Goal: Navigation & Orientation: Find specific page/section

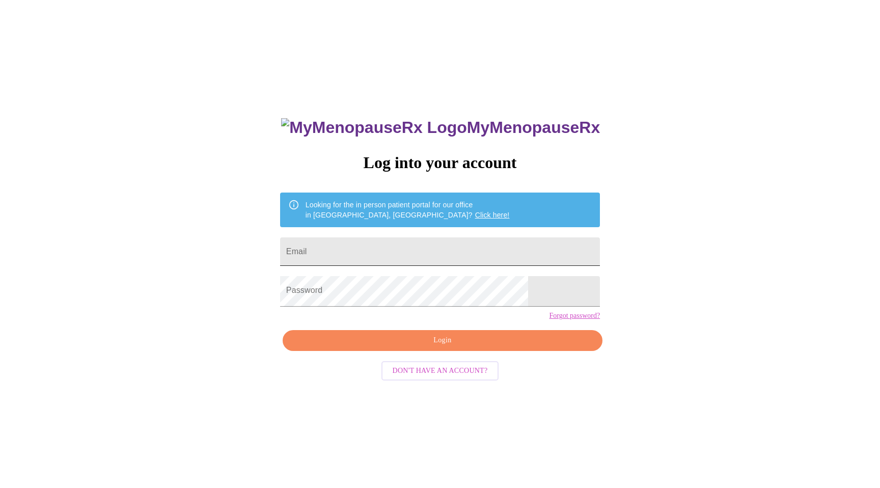
click at [415, 251] on input "Email" at bounding box center [440, 251] width 320 height 29
type input "annmareewalker@gmail.com"
click at [442, 347] on span "Login" at bounding box center [442, 340] width 296 height 13
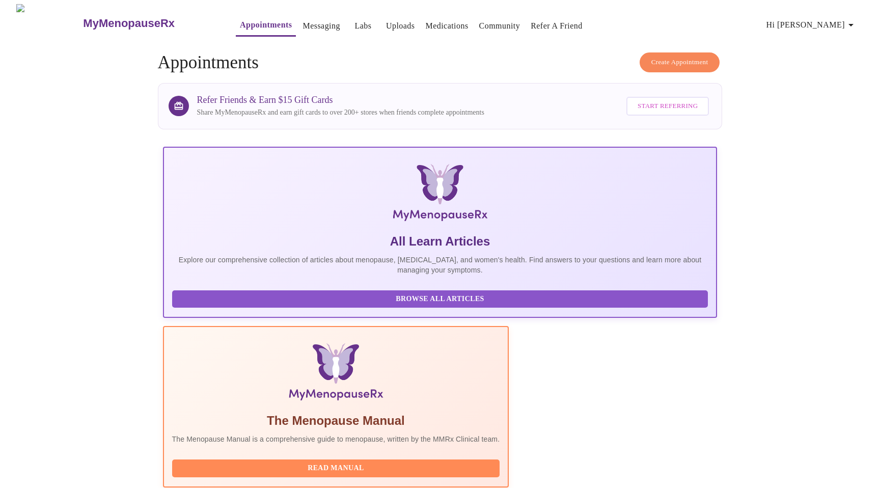
click at [355, 19] on link "Labs" at bounding box center [363, 26] width 17 height 14
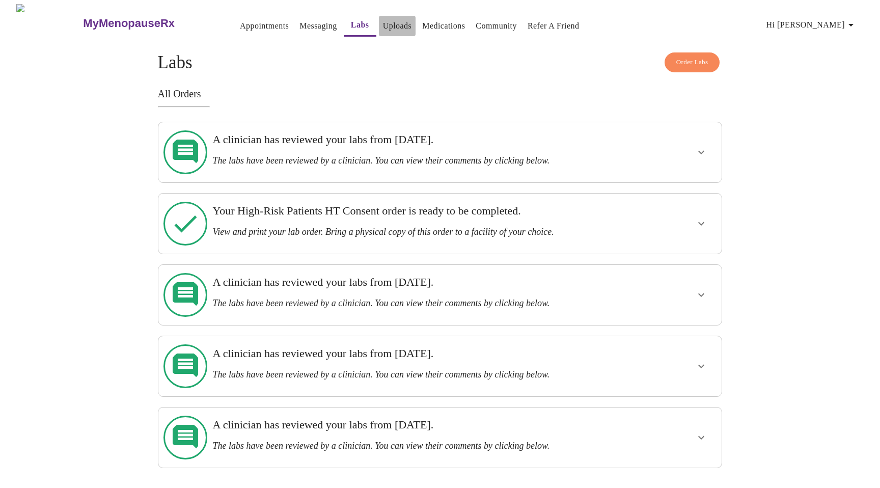
click at [383, 24] on link "Uploads" at bounding box center [397, 26] width 29 height 14
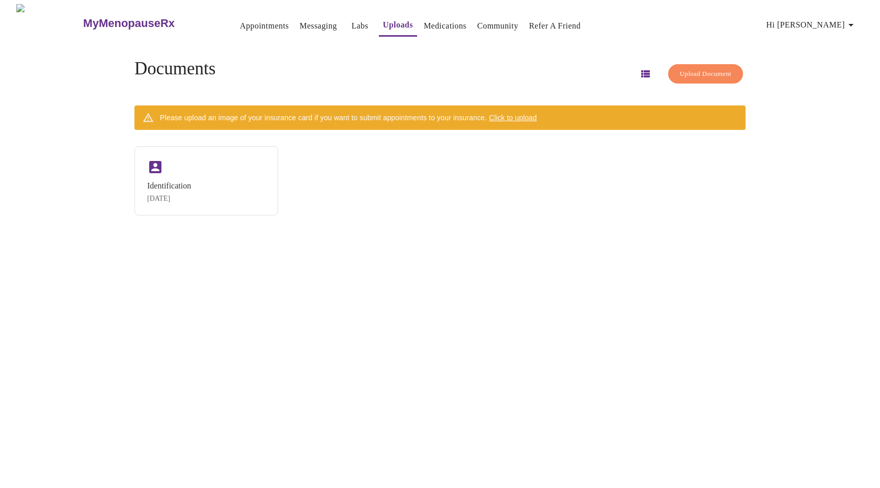
click at [351, 26] on link "Labs" at bounding box center [359, 26] width 17 height 14
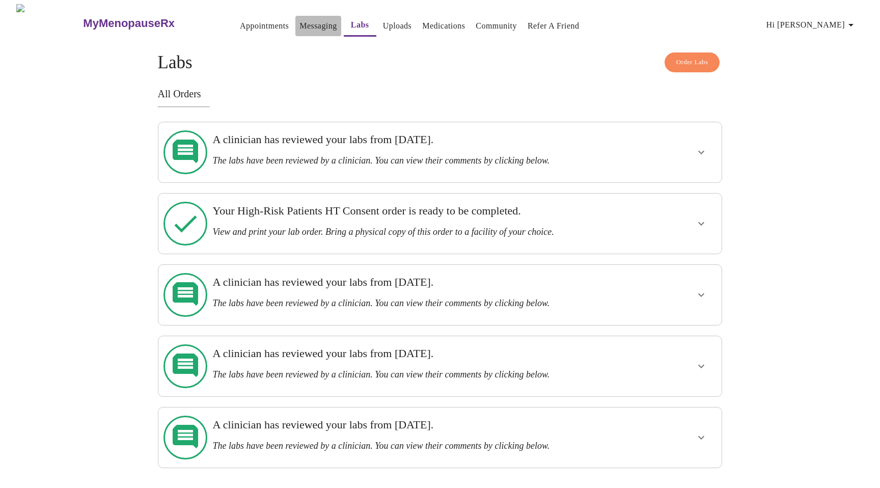
click at [300, 19] on link "Messaging" at bounding box center [318, 26] width 37 height 14
